Goal: Task Accomplishment & Management: Manage account settings

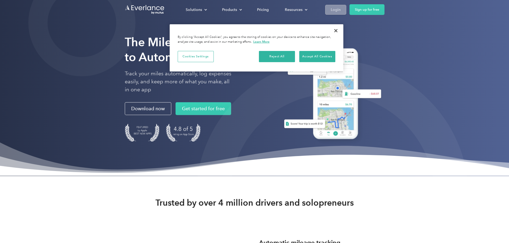
click at [346, 7] on link "Login" at bounding box center [335, 10] width 21 height 10
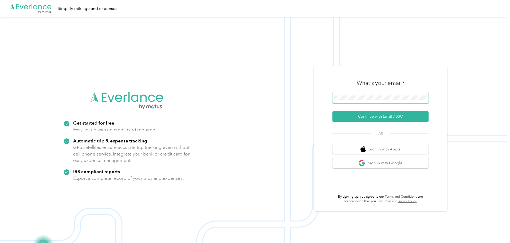
click at [374, 101] on span at bounding box center [380, 97] width 96 height 11
click at [369, 114] on button "Continue with Email / SSO" at bounding box center [380, 116] width 96 height 11
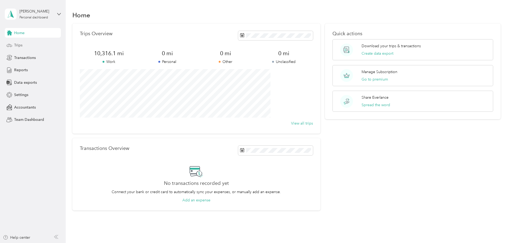
click at [25, 45] on div "Trips" at bounding box center [33, 46] width 56 height 10
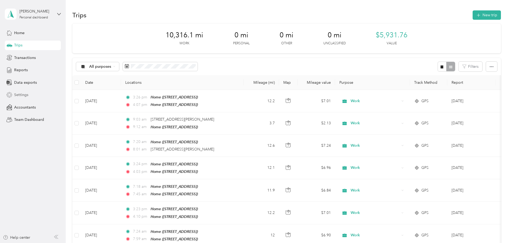
click at [36, 97] on div "Settings" at bounding box center [33, 95] width 56 height 10
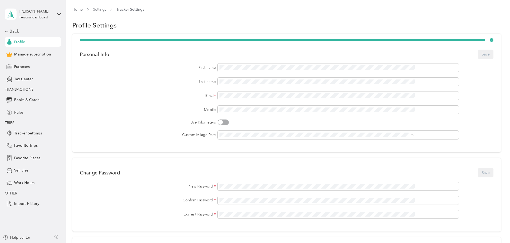
click at [26, 110] on div "Rules" at bounding box center [33, 113] width 56 height 10
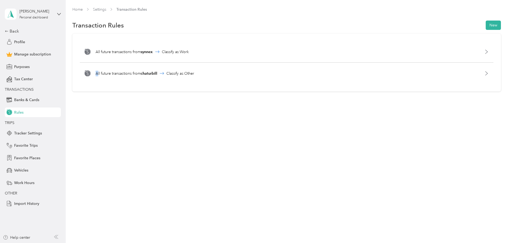
drag, startPoint x: 146, startPoint y: 113, endPoint x: 127, endPoint y: 110, distance: 19.7
click at [130, 110] on div "Home Settings Transaction Rules Transaction Rules New All future transactions f…" at bounding box center [287, 60] width 442 height 121
click at [123, 110] on div "Home Settings Transaction Rules Transaction Rules New All future transactions f…" at bounding box center [287, 60] width 442 height 121
click at [109, 114] on div "Home Settings Transaction Rules Transaction Rules New All future transactions f…" at bounding box center [287, 60] width 442 height 121
drag, startPoint x: 109, startPoint y: 114, endPoint x: 101, endPoint y: 104, distance: 13.3
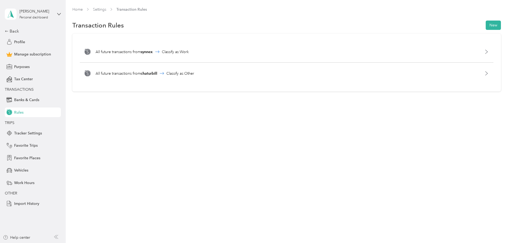
click at [101, 104] on div "Home Settings Transaction Rules Transaction Rules New All future transactions f…" at bounding box center [287, 60] width 442 height 121
copy div "All"
drag, startPoint x: 99, startPoint y: 105, endPoint x: 91, endPoint y: 117, distance: 14.8
click at [91, 116] on div "Home Settings Transaction Rules Transaction Rules New All future transactions f…" at bounding box center [287, 60] width 442 height 121
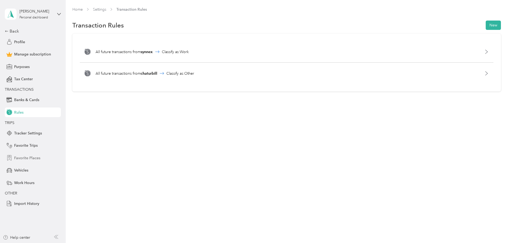
click at [34, 156] on span "Favorite Places" at bounding box center [27, 158] width 26 height 6
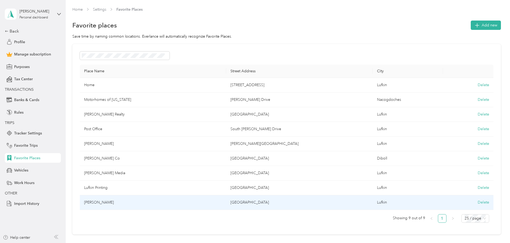
click at [133, 202] on td "Dr Benitez" at bounding box center [153, 202] width 147 height 15
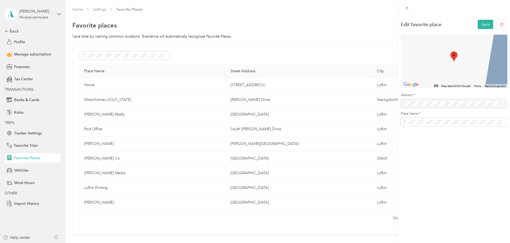
click at [132, 203] on div "Edit favorite place Save ← Move left → Move right ↑ Move up ↓ Move down + Zoom …" at bounding box center [255, 121] width 510 height 243
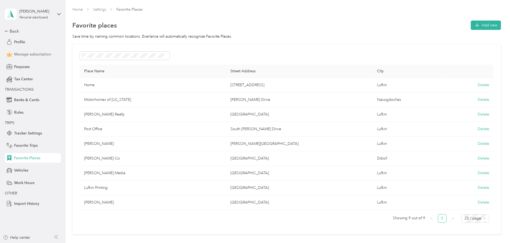
click at [24, 53] on span "Manage subscription" at bounding box center [32, 55] width 37 height 6
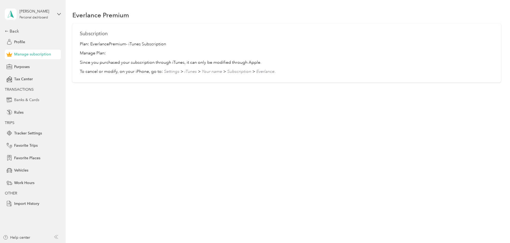
click at [23, 99] on span "Banks & Cards" at bounding box center [26, 100] width 25 height 6
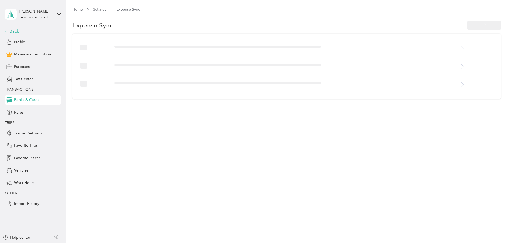
click at [12, 30] on div "Back" at bounding box center [31, 31] width 53 height 6
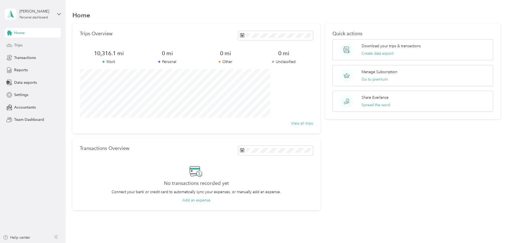
click at [19, 42] on span "Trips" at bounding box center [18, 45] width 8 height 6
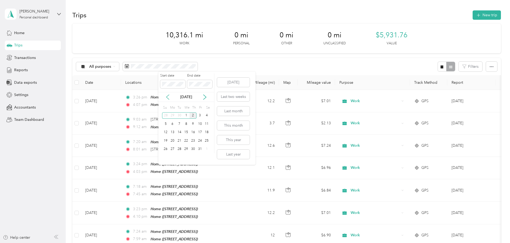
click at [166, 97] on icon at bounding box center [167, 97] width 5 height 5
click at [173, 115] on div "1" at bounding box center [172, 115] width 7 height 7
click at [181, 150] on div "30" at bounding box center [179, 149] width 7 height 7
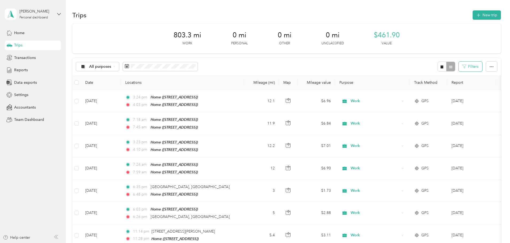
click at [459, 62] on button "Filters" at bounding box center [470, 67] width 23 height 10
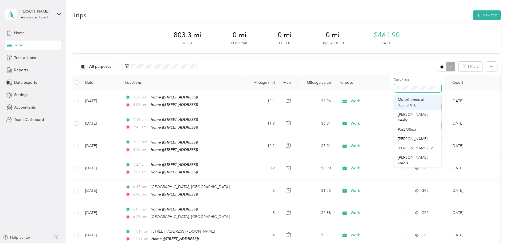
scroll to position [24, 0]
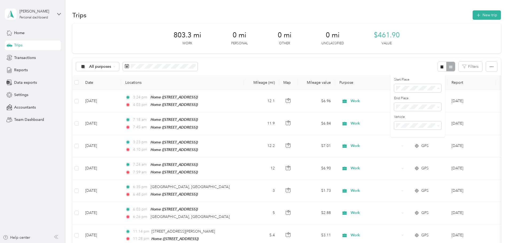
click at [417, 170] on li "Dr Benitez" at bounding box center [417, 174] width 47 height 9
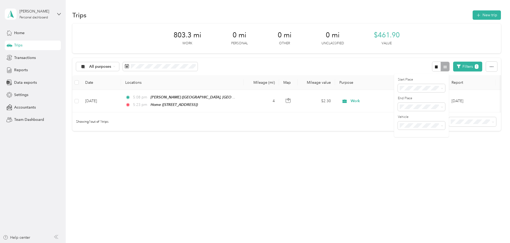
drag, startPoint x: 214, startPoint y: 160, endPoint x: 145, endPoint y: 160, distance: 68.9
click at [145, 160] on div "Trips New trip 803.3 mi Work 0 mi Personal 0 mi Other 0 mi Unclassified $461.90…" at bounding box center [287, 89] width 442 height 179
click at [453, 70] on button "Filters 1" at bounding box center [467, 67] width 29 height 10
click at [418, 98] on span "Anywhere" at bounding box center [410, 97] width 17 height 5
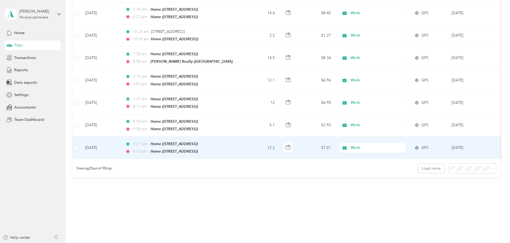
scroll to position [492, 0]
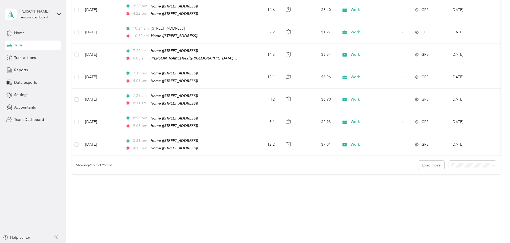
click at [429, 186] on span "100 per load" at bounding box center [427, 188] width 22 height 5
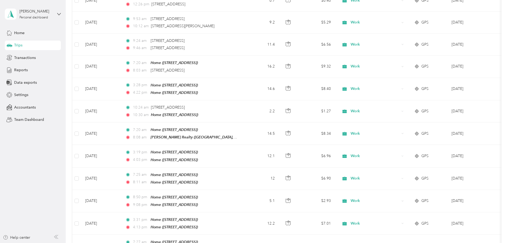
scroll to position [413, 0]
